Goal: Information Seeking & Learning: Learn about a topic

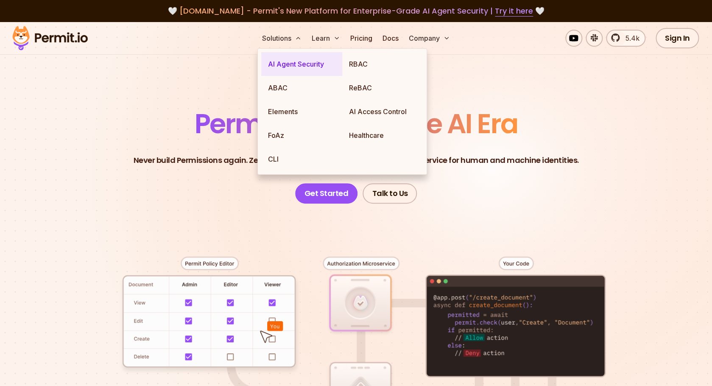
click at [285, 61] on link "AI Agent Security" at bounding box center [301, 64] width 81 height 24
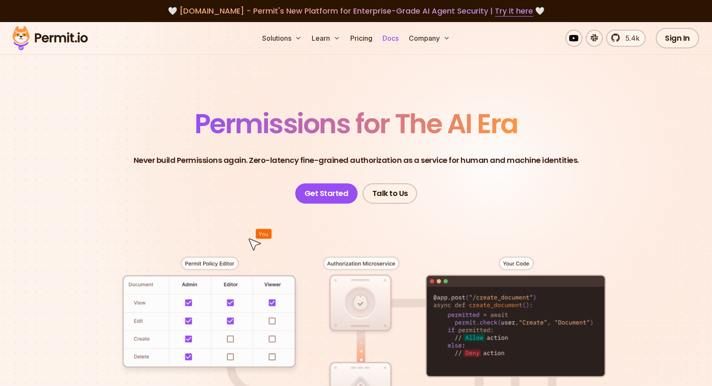
click at [392, 37] on link "Docs" at bounding box center [390, 38] width 23 height 17
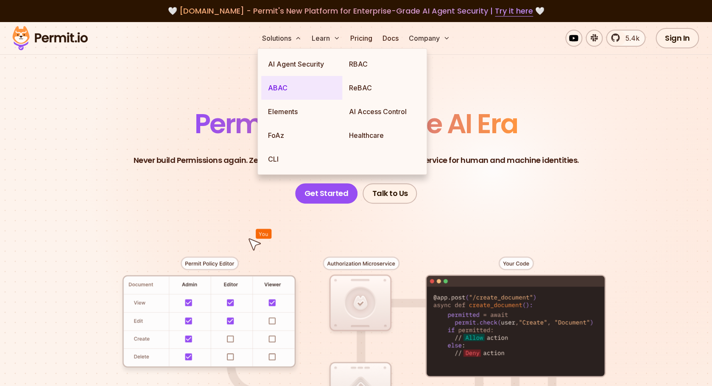
click at [288, 84] on link "ABAC" at bounding box center [301, 88] width 81 height 24
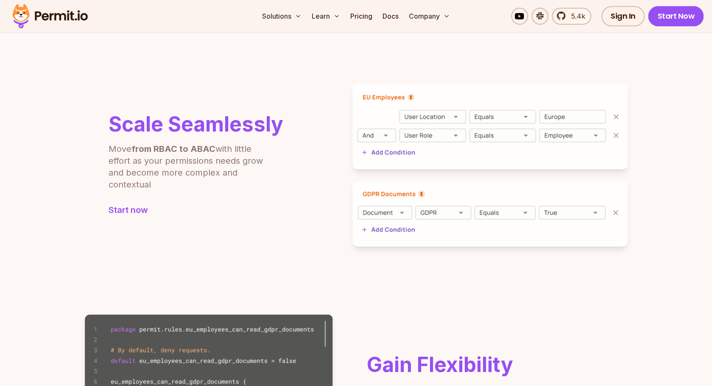
click at [242, 247] on section "Scale Seamlessly Move from RBAC to ABAC with little effort as your permissions …" at bounding box center [356, 165] width 712 height 231
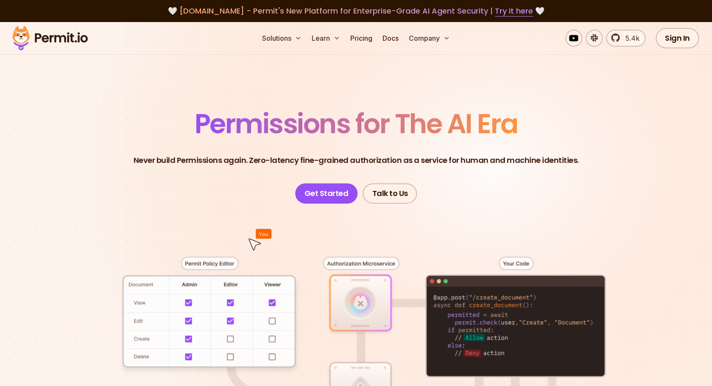
drag, startPoint x: 555, startPoint y: 136, endPoint x: 173, endPoint y: 139, distance: 382.8
click at [173, 139] on header "Permissions for The AI Era Never build Permissions again. Zero-latency fine-gra…" at bounding box center [355, 156] width 593 height 93
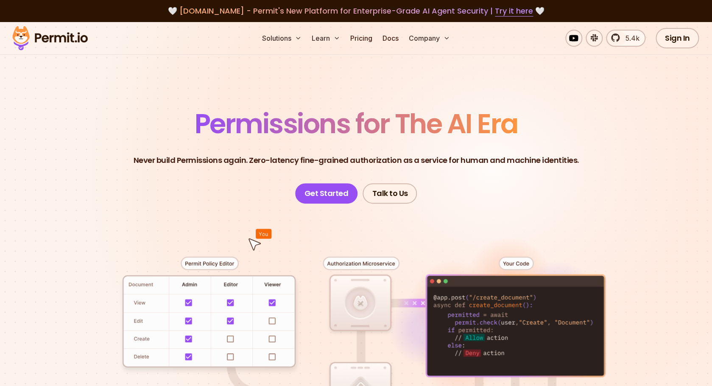
click at [172, 138] on header "Permissions for The AI Era Never build Permissions again. Zero-latency fine-gra…" at bounding box center [355, 156] width 593 height 93
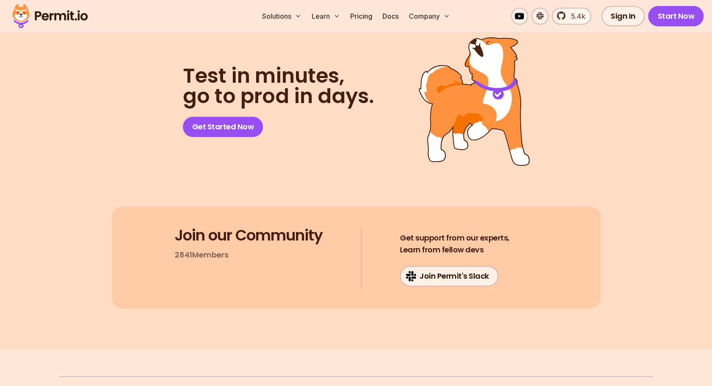
scroll to position [4542, 0]
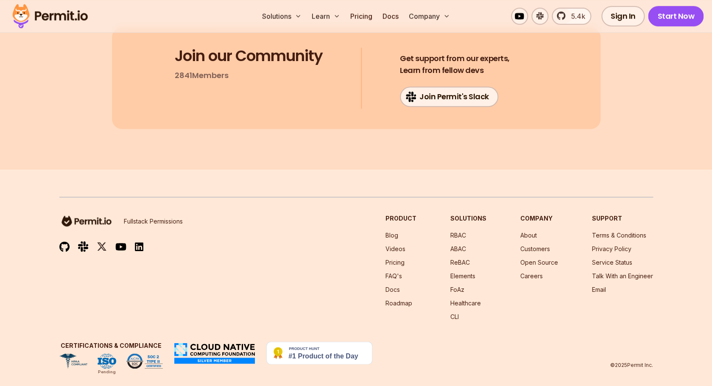
drag, startPoint x: 113, startPoint y: 365, endPoint x: 106, endPoint y: 345, distance: 21.7
click at [106, 345] on footer "Fullstack Permissions Product Blog Videos Pricing FAQ's Docs Roadmap Solutions …" at bounding box center [356, 283] width 712 height 226
click at [114, 319] on div "Fullstack Permissions Product Blog Videos Pricing FAQ's Docs Roadmap Solutions …" at bounding box center [355, 283] width 593 height 172
drag, startPoint x: 150, startPoint y: 369, endPoint x: 60, endPoint y: 326, distance: 99.9
click at [60, 326] on footer "Fullstack Permissions Product Blog Videos Pricing FAQ's Docs Roadmap Solutions …" at bounding box center [356, 283] width 712 height 226
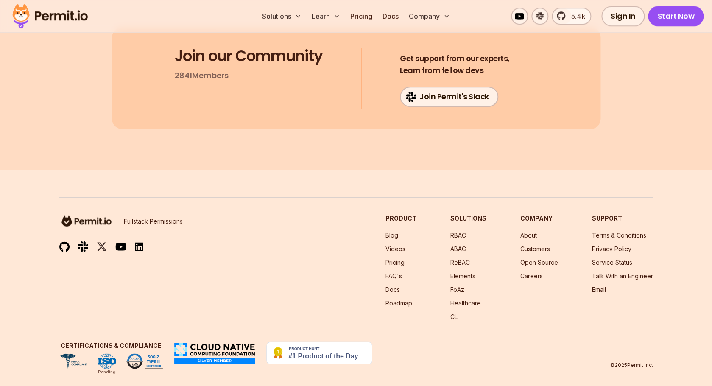
click at [60, 326] on div "Fullstack Permissions Product Blog Videos Pricing FAQ's Docs Roadmap Solutions …" at bounding box center [355, 283] width 593 height 172
drag, startPoint x: 44, startPoint y: 326, endPoint x: 164, endPoint y: 373, distance: 128.2
click at [164, 373] on footer "Fullstack Permissions Product Blog Videos Pricing FAQ's Docs Roadmap Solutions …" at bounding box center [356, 283] width 712 height 226
drag, startPoint x: 164, startPoint y: 373, endPoint x: 82, endPoint y: 321, distance: 96.4
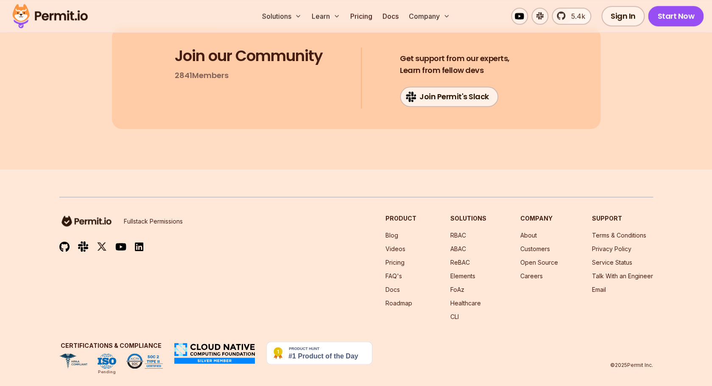
click at [83, 321] on footer "Fullstack Permissions Product Blog Videos Pricing FAQ's Docs Roadmap Solutions …" at bounding box center [356, 283] width 712 height 226
click at [82, 321] on div "Fullstack Permissions Product Blog Videos Pricing FAQ's Docs Roadmap Solutions …" at bounding box center [355, 283] width 593 height 172
drag, startPoint x: 167, startPoint y: 373, endPoint x: 56, endPoint y: 333, distance: 118.0
click at [56, 333] on footer "Fullstack Permissions Product Blog Videos Pricing FAQ's Docs Roadmap Solutions …" at bounding box center [356, 283] width 712 height 226
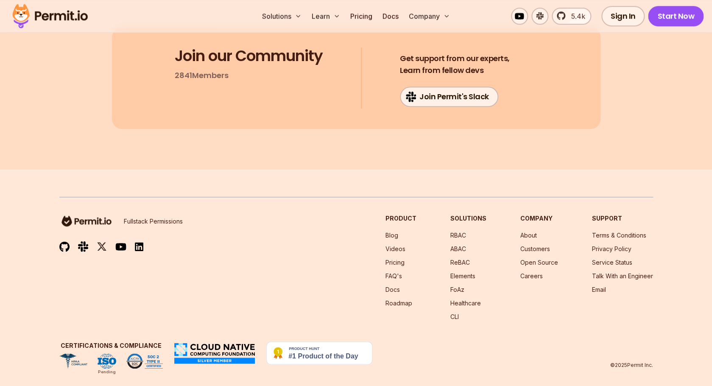
drag, startPoint x: 56, startPoint y: 333, endPoint x: 162, endPoint y: 362, distance: 110.1
click at [162, 362] on footer "Fullstack Permissions Product Blog Videos Pricing FAQ's Docs Roadmap Solutions …" at bounding box center [356, 283] width 712 height 226
drag, startPoint x: 71, startPoint y: 360, endPoint x: 59, endPoint y: 342, distance: 22.6
click at [59, 342] on footer "Fullstack Permissions Product Blog Videos Pricing FAQ's Docs Roadmap Solutions …" at bounding box center [356, 283] width 712 height 226
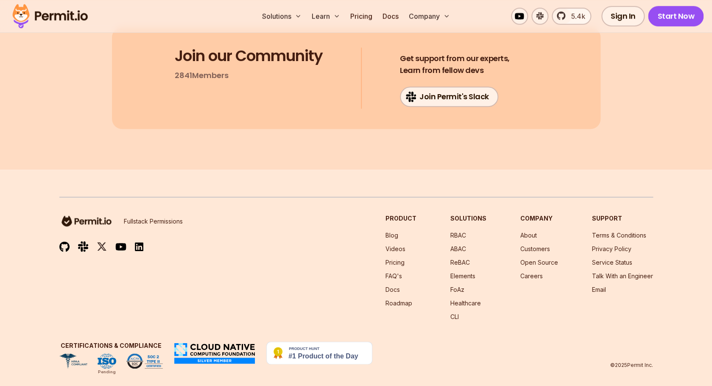
click at [59, 342] on footer "Fullstack Permissions Product Blog Videos Pricing FAQ's Docs Roadmap Solutions …" at bounding box center [356, 283] width 712 height 226
drag, startPoint x: 53, startPoint y: 340, endPoint x: 92, endPoint y: 362, distance: 44.4
click at [92, 362] on footer "Fullstack Permissions Product Blog Videos Pricing FAQ's Docs Roadmap Solutions …" at bounding box center [356, 283] width 712 height 226
drag, startPoint x: 89, startPoint y: 360, endPoint x: 56, endPoint y: 348, distance: 35.3
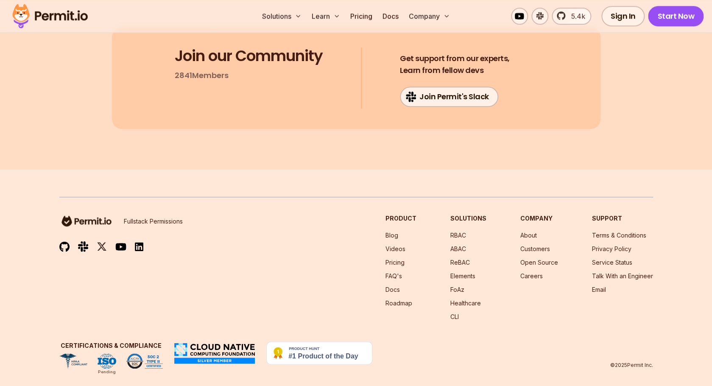
click at [56, 348] on footer "Fullstack Permissions Product Blog Videos Pricing FAQ's Docs Roadmap Solutions …" at bounding box center [356, 283] width 712 height 226
drag, startPoint x: 56, startPoint y: 348, endPoint x: 87, endPoint y: 356, distance: 31.7
click at [87, 356] on footer "Fullstack Permissions Product Blog Videos Pricing FAQ's Docs Roadmap Solutions …" at bounding box center [356, 283] width 712 height 226
click at [87, 356] on img at bounding box center [73, 360] width 28 height 15
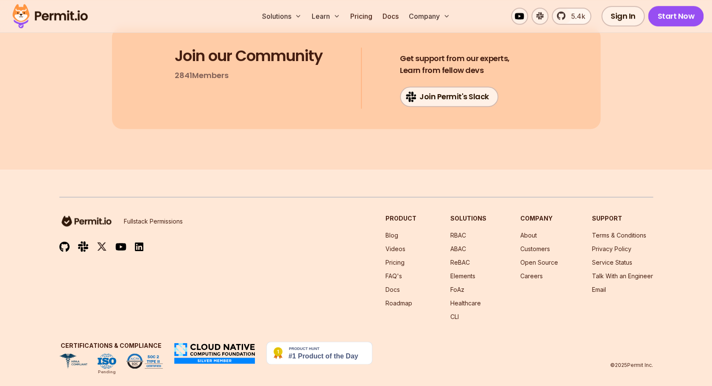
click at [79, 353] on img at bounding box center [73, 360] width 28 height 15
click at [94, 369] on footer "Fullstack Permissions Product Blog Videos Pricing FAQ's Docs Roadmap Solutions …" at bounding box center [356, 283] width 712 height 226
click at [187, 301] on div "Fullstack Permissions Product Blog Videos Pricing FAQ's Docs Roadmap Solutions …" at bounding box center [355, 267] width 593 height 107
click at [178, 341] on img at bounding box center [214, 352] width 83 height 23
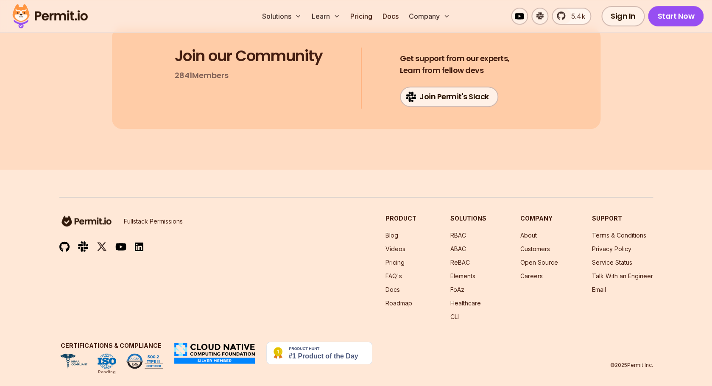
drag, startPoint x: 152, startPoint y: 354, endPoint x: 133, endPoint y: 348, distance: 20.2
click at [133, 348] on footer "Fullstack Permissions Product Blog Videos Pricing FAQ's Docs Roadmap Solutions …" at bounding box center [356, 283] width 712 height 226
click at [169, 372] on footer "Fullstack Permissions Product Blog Videos Pricing FAQ's Docs Roadmap Solutions …" at bounding box center [356, 283] width 712 height 226
click at [460, 259] on link "ReBAC" at bounding box center [460, 262] width 20 height 7
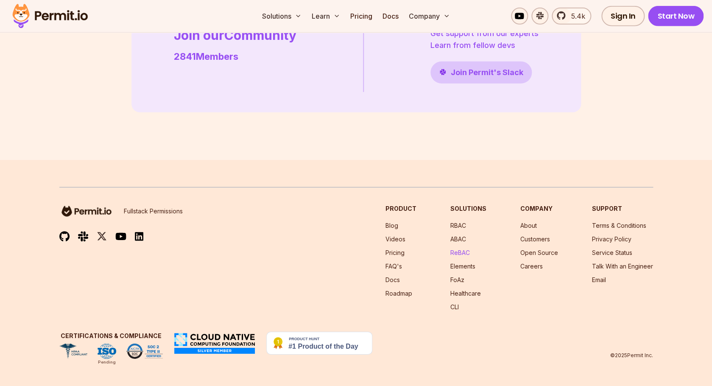
scroll to position [22, 0]
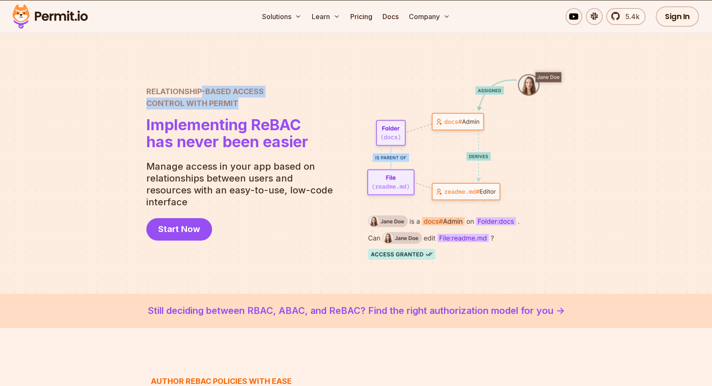
drag, startPoint x: 203, startPoint y: 96, endPoint x: 251, endPoint y: 113, distance: 51.2
click at [251, 109] on h2 "Relationship-Based Access Control with Permit" at bounding box center [227, 98] width 162 height 24
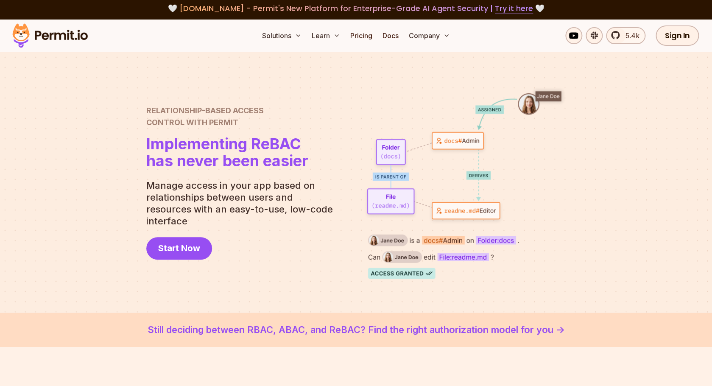
scroll to position [0, 0]
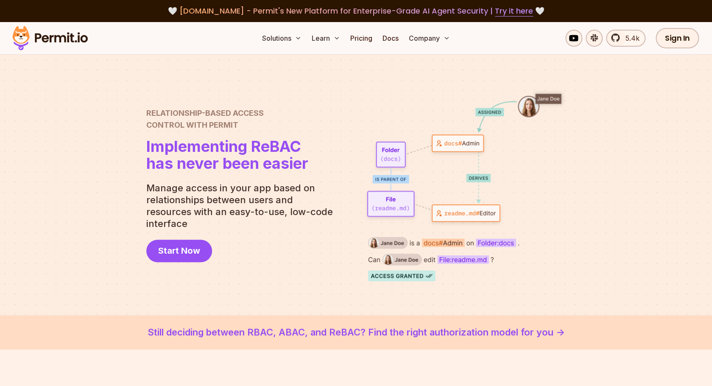
click at [45, 31] on img at bounding box center [49, 38] width 83 height 29
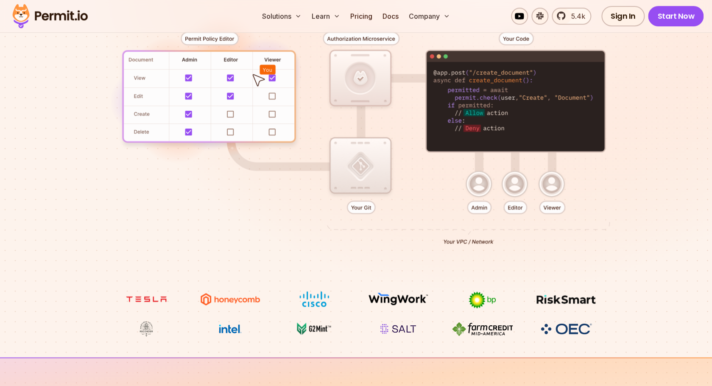
scroll to position [199, 0]
